Goal: Go to known website: Access a specific website the user already knows

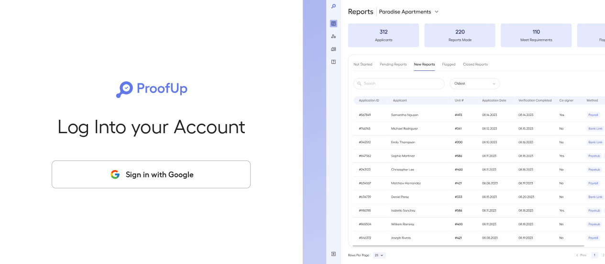
click at [167, 174] on button "Sign in with Google" at bounding box center [151, 174] width 199 height 28
